Goal: Navigation & Orientation: Find specific page/section

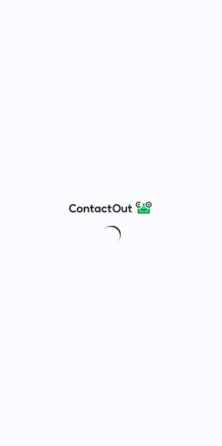
click at [212, 12] on div at bounding box center [111, 223] width 222 height 446
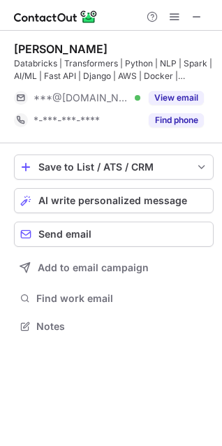
scroll to position [316, 222]
